Goal: Information Seeking & Learning: Learn about a topic

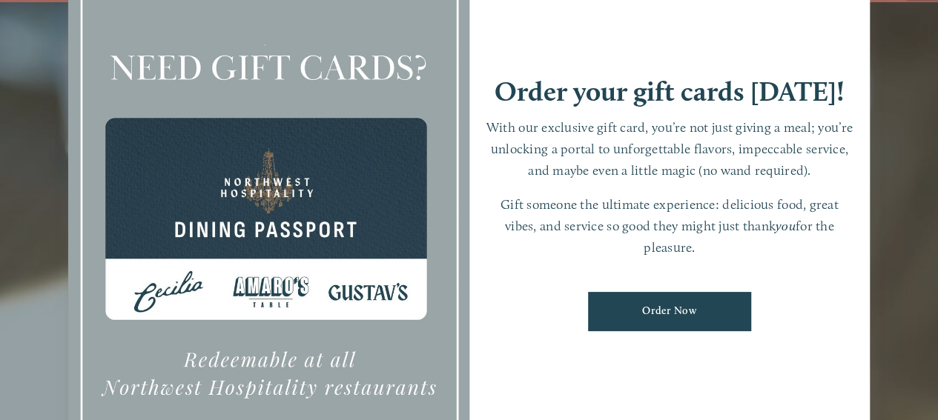
scroll to position [31, 0]
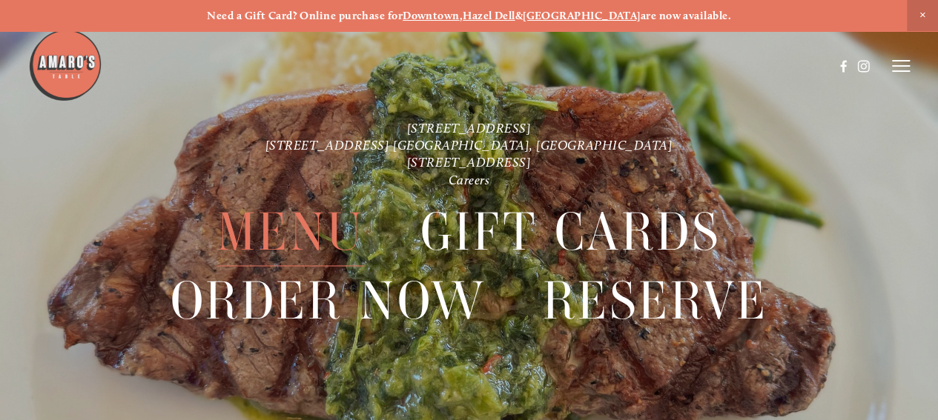
click at [306, 234] on span "Menu" at bounding box center [290, 232] width 147 height 68
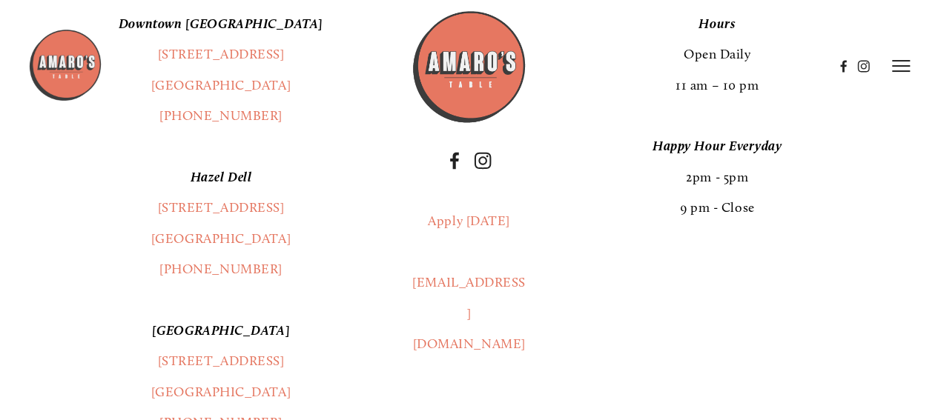
scroll to position [2422, 0]
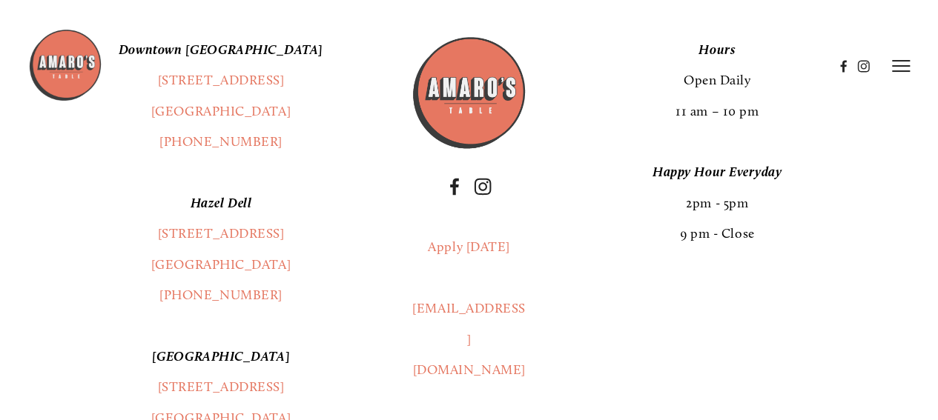
click at [208, 211] on em "Hazel Dell" at bounding box center [221, 203] width 61 height 16
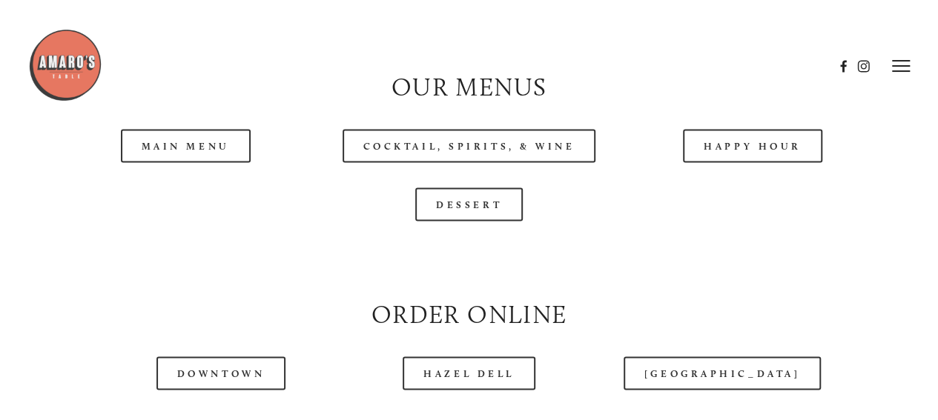
scroll to position [1292, 0]
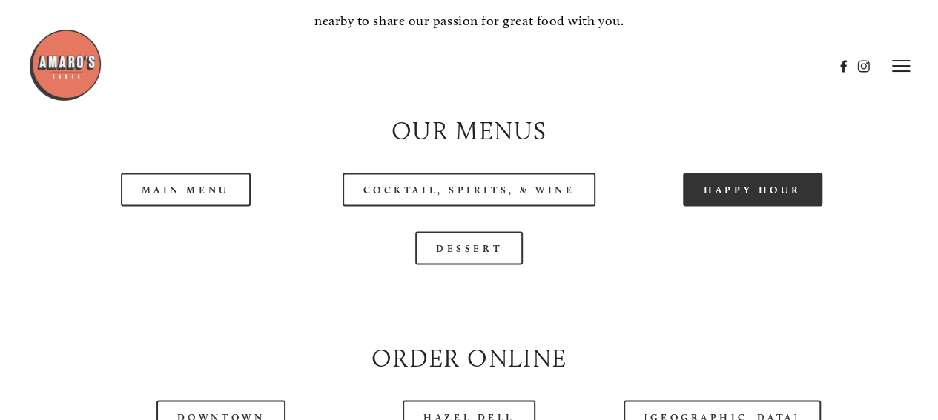
click at [753, 206] on link "Happy Hour" at bounding box center [752, 189] width 139 height 33
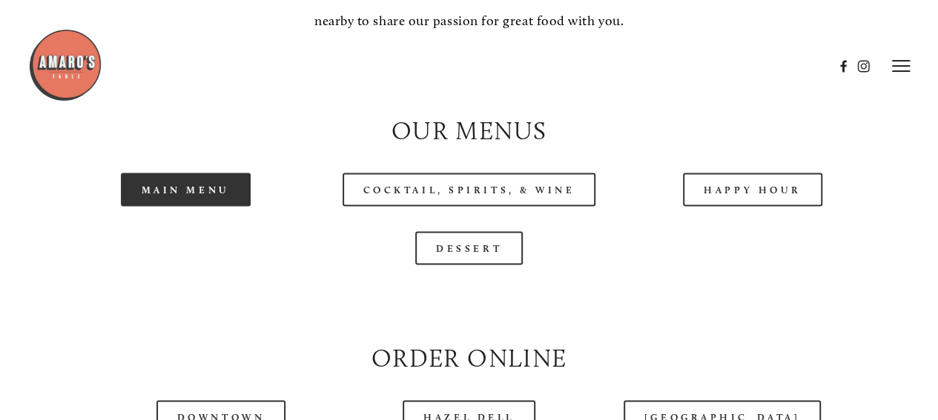
click at [212, 206] on link "Main Menu" at bounding box center [186, 189] width 130 height 33
